Goal: Task Accomplishment & Management: Complete application form

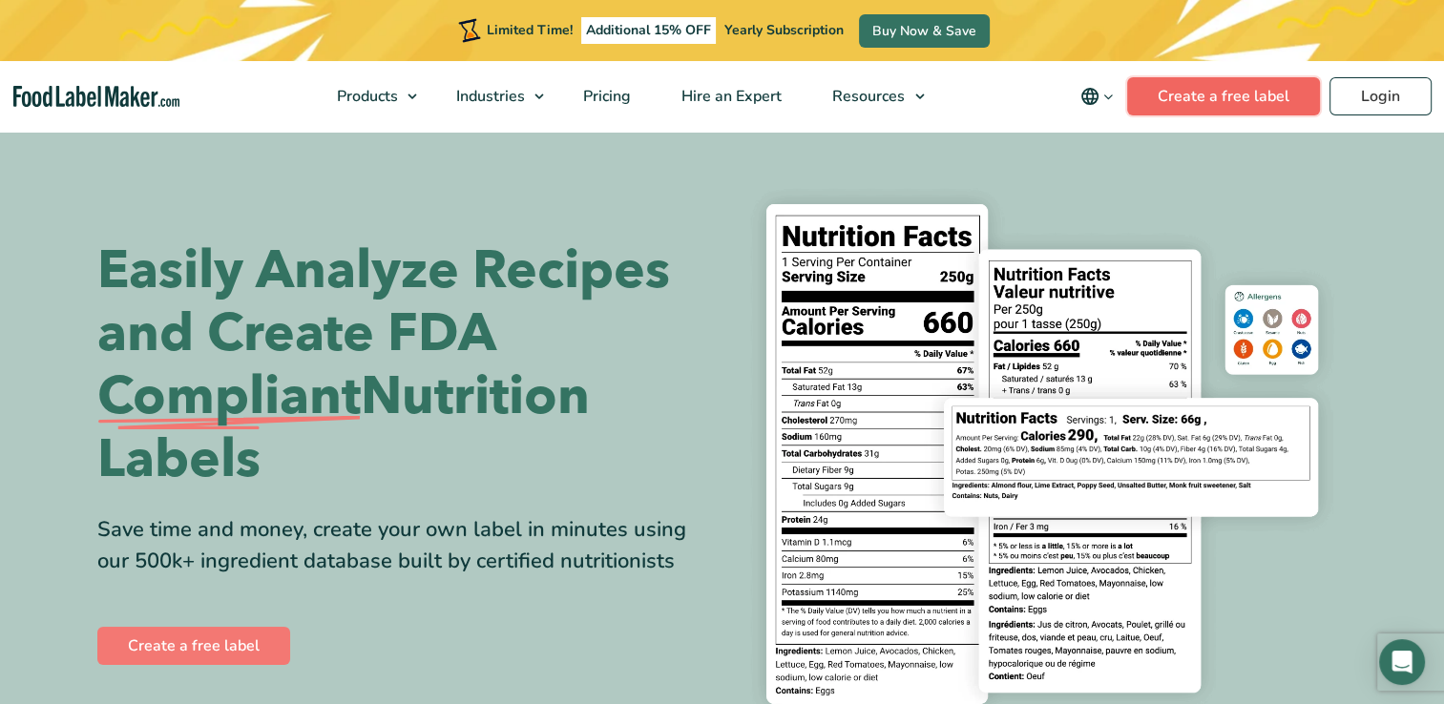
click at [1235, 101] on link "Create a free label" at bounding box center [1223, 96] width 193 height 38
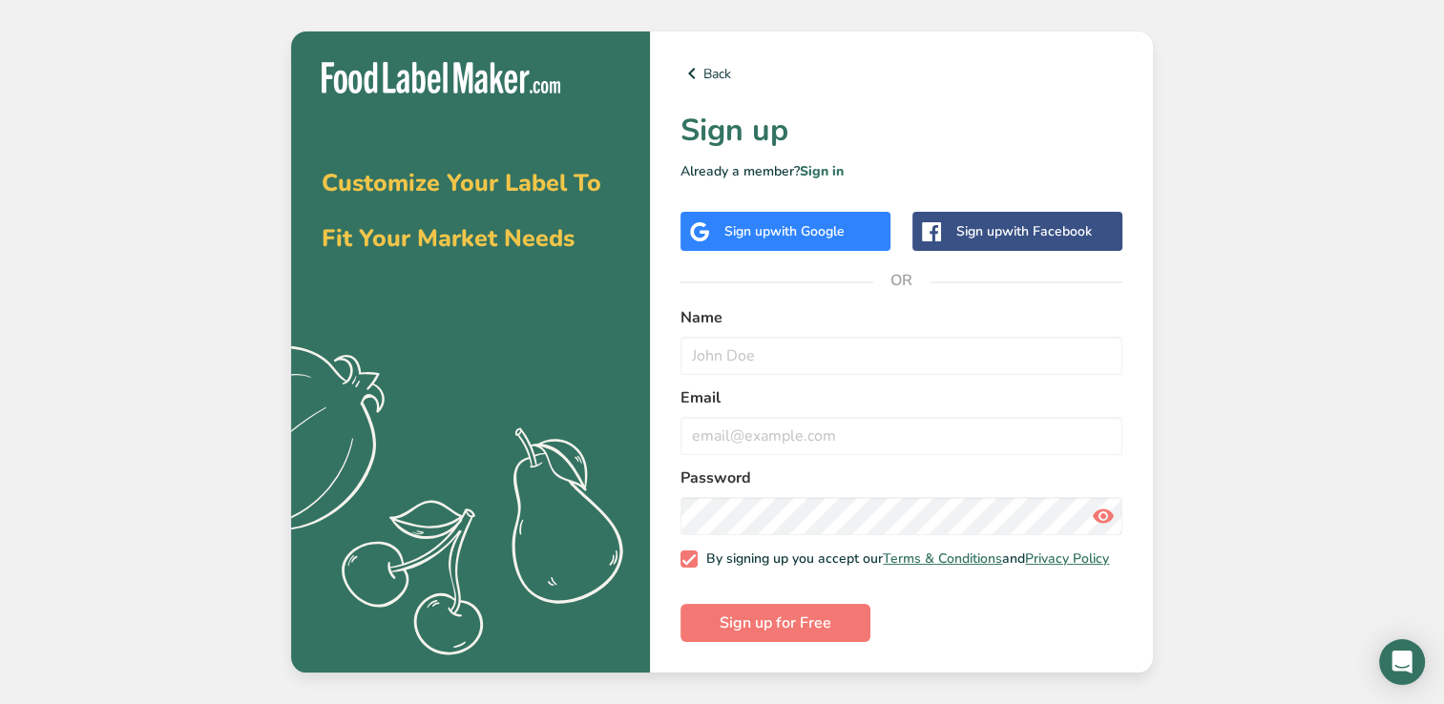
click at [763, 231] on div "Sign up with Google" at bounding box center [784, 231] width 120 height 20
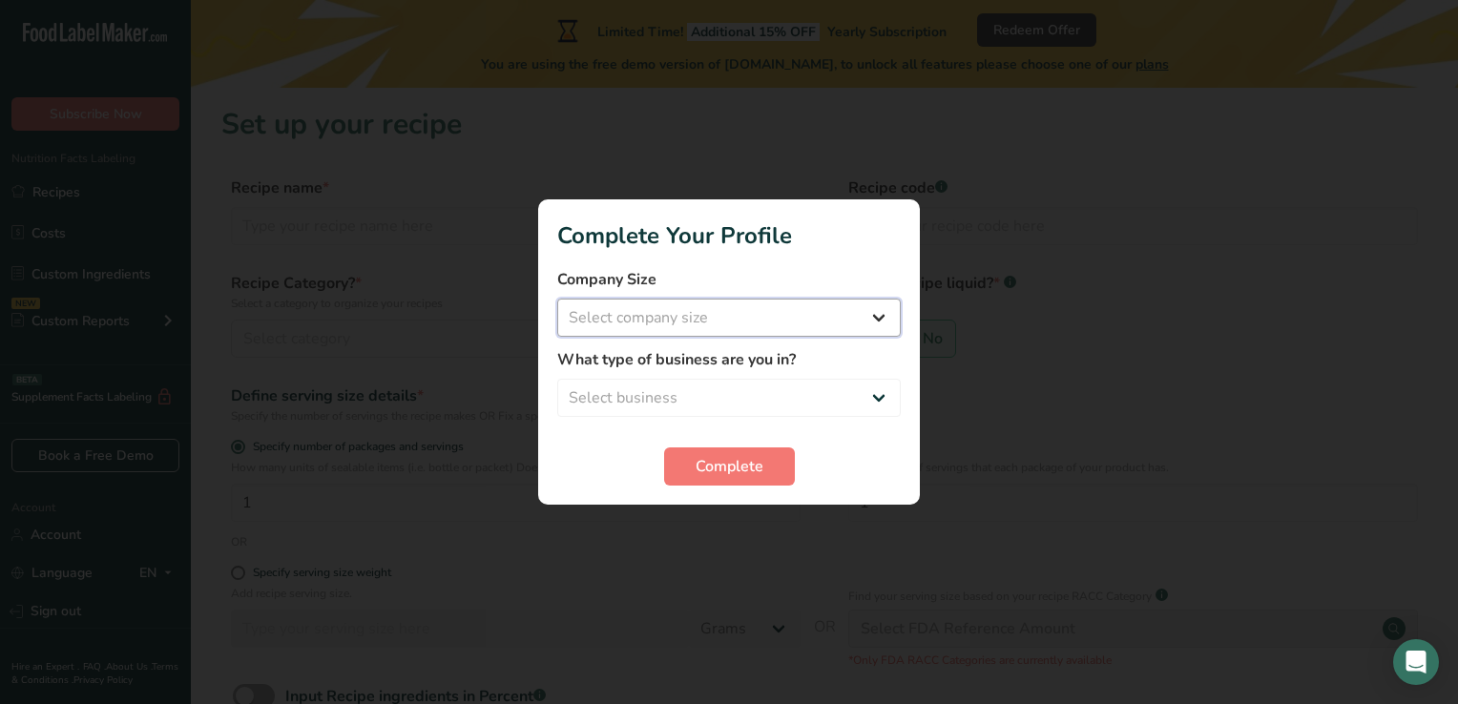
click at [690, 316] on select "Select company size Fewer than 10 Employees 10 to 50 Employees 51 to 500 Employ…" at bounding box center [728, 318] width 343 height 38
select select "1"
click at [557, 299] on select "Select company size Fewer than 10 Employees 10 to 50 Employees 51 to 500 Employ…" at bounding box center [728, 318] width 343 height 38
click at [618, 400] on select "Select business Packaged Food Manufacturer Restaurant & Cafe Bakery Meal Plans …" at bounding box center [728, 398] width 343 height 38
select select "8"
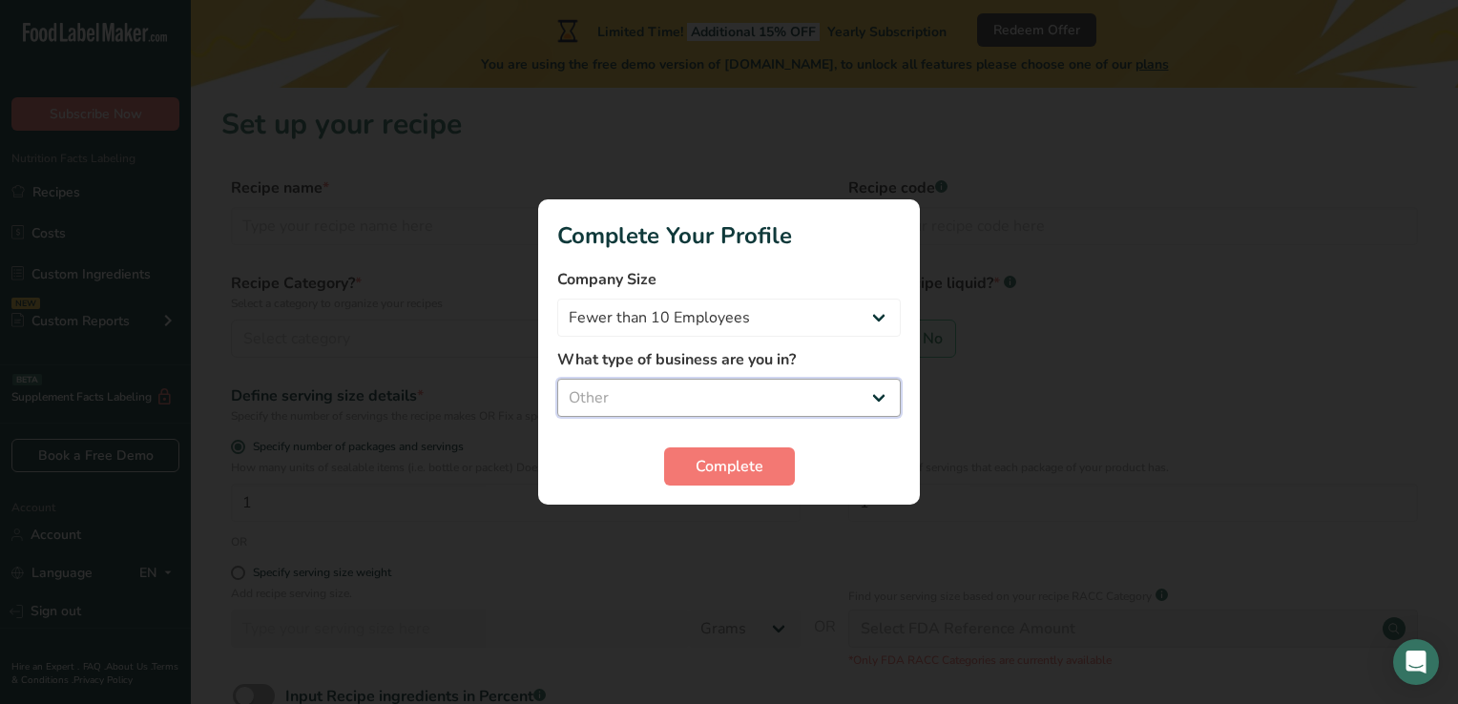
click at [557, 379] on select "Select business Packaged Food Manufacturer Restaurant & Cafe Bakery Meal Plans …" at bounding box center [728, 398] width 343 height 38
click at [720, 480] on button "Complete" at bounding box center [729, 466] width 131 height 38
